Goal: Find contact information: Find contact information

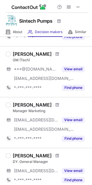
scroll to position [161, 0]
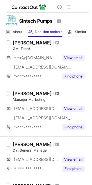
click at [56, 93] on span at bounding box center [57, 93] width 3 height 5
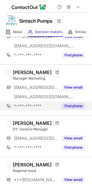
scroll to position [194, 0]
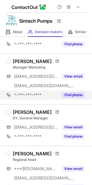
click at [73, 95] on button "Find phone" at bounding box center [73, 95] width 23 height 6
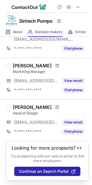
scroll to position [296, 0]
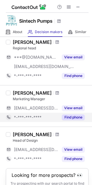
click at [70, 118] on button "Find phone" at bounding box center [73, 118] width 23 height 6
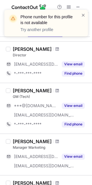
scroll to position [102, 0]
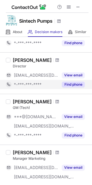
click at [79, 84] on button "Find phone" at bounding box center [73, 85] width 23 height 6
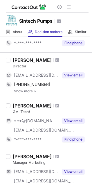
click at [35, 91] on img at bounding box center [34, 91] width 3 height 4
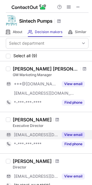
scroll to position [0, 0]
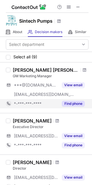
click at [75, 102] on button "Find phone" at bounding box center [73, 104] width 23 height 6
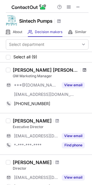
click at [83, 70] on span at bounding box center [84, 70] width 3 height 5
click at [78, 6] on span at bounding box center [78, 7] width 5 height 5
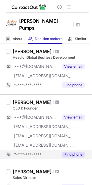
scroll to position [258, 0]
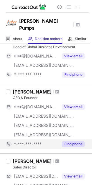
click at [71, 141] on button "Find phone" at bounding box center [73, 144] width 23 height 6
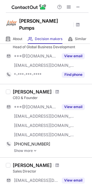
click at [35, 149] on img at bounding box center [34, 151] width 3 height 4
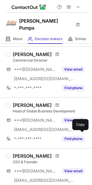
scroll to position [194, 0]
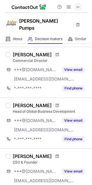
click at [81, 7] on button at bounding box center [78, 6] width 7 height 7
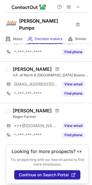
scroll to position [476, 0]
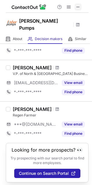
click at [77, 5] on span at bounding box center [78, 7] width 5 height 5
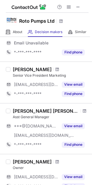
scroll to position [161, 0]
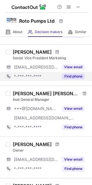
click at [74, 76] on button "Find phone" at bounding box center [73, 77] width 23 height 6
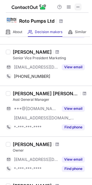
click at [79, 6] on span at bounding box center [78, 7] width 5 height 5
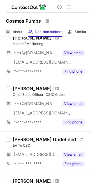
scroll to position [0, 0]
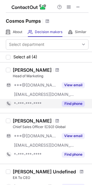
click at [74, 105] on button "Find phone" at bounding box center [73, 104] width 23 height 6
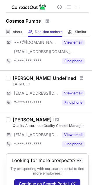
scroll to position [102, 0]
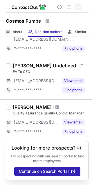
click at [80, 8] on span at bounding box center [78, 7] width 5 height 5
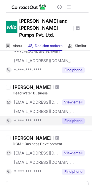
scroll to position [452, 0]
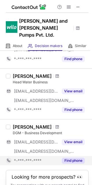
click at [73, 158] on button "Find phone" at bounding box center [73, 161] width 23 height 6
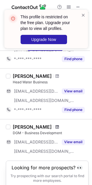
click at [56, 125] on span at bounding box center [57, 127] width 3 height 5
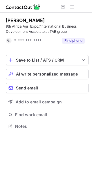
scroll to position [122, 92]
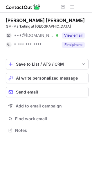
scroll to position [127, 92]
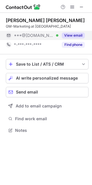
click at [75, 32] on div "View email" at bounding box center [71, 35] width 26 height 9
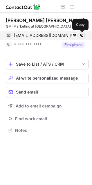
click at [82, 35] on span at bounding box center [82, 35] width 5 height 5
